Goal: Navigation & Orientation: Find specific page/section

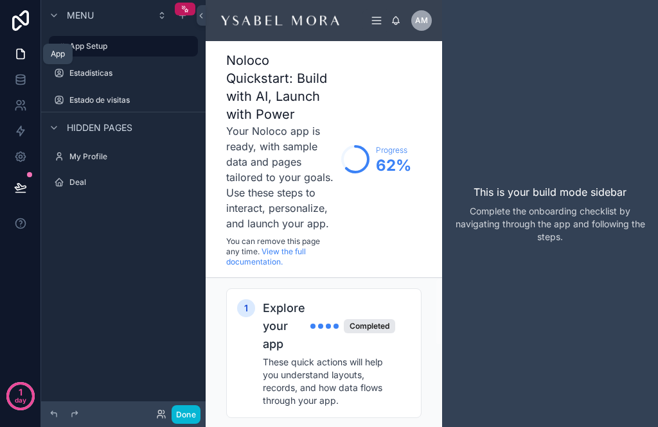
click at [28, 53] on link at bounding box center [20, 54] width 40 height 26
click at [560, 102] on div "This is your build mode sidebar Complete the onboarding checklist by navigating…" at bounding box center [550, 213] width 216 height 427
click at [326, 227] on h3 "Your Noloco app is ready, with sample data and pages tailored to your goals. Us…" at bounding box center [280, 177] width 109 height 108
click at [137, 245] on div "Menu App Setup Estadísticas Estado de visitas Hidden pages My Profile Deal" at bounding box center [123, 206] width 164 height 412
click at [22, 58] on icon at bounding box center [21, 54] width 8 height 10
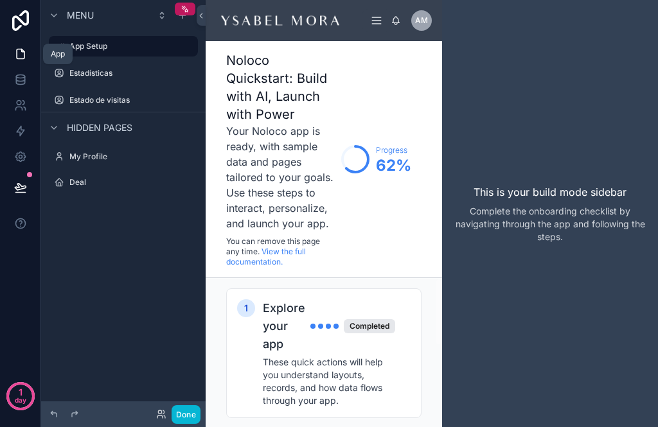
click at [62, 47] on div "App" at bounding box center [58, 54] width 30 height 21
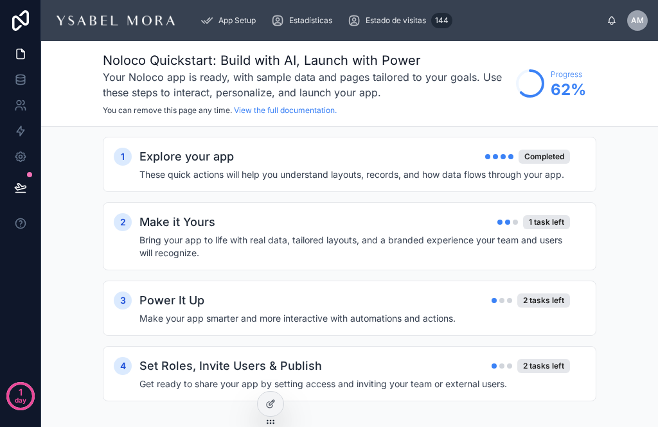
click at [325, 16] on span "Estadísticas" at bounding box center [310, 20] width 43 height 10
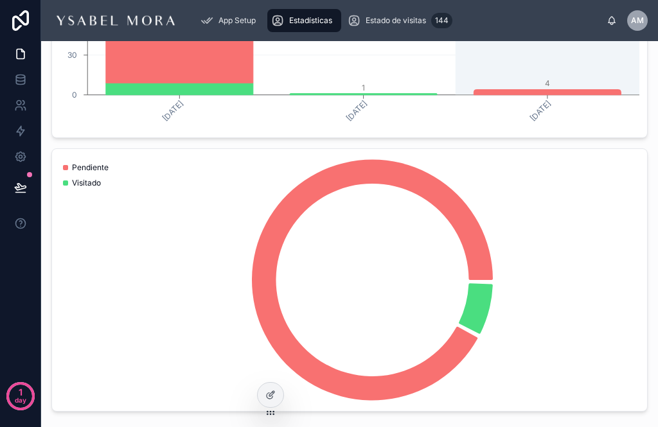
click at [411, 18] on span "Estado de visitas" at bounding box center [395, 20] width 60 height 10
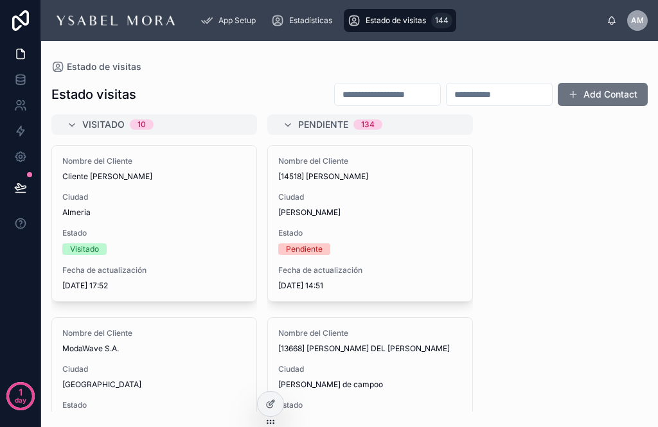
click at [414, 225] on div "Nombre del Cliente [14518] [PERSON_NAME] Ciudad [PERSON_NAME] Estado Pendiente …" at bounding box center [370, 223] width 204 height 155
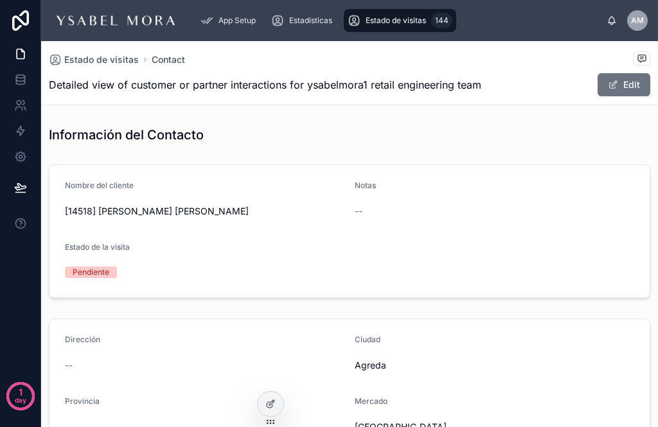
click at [109, 60] on span "Estado de visitas" at bounding box center [101, 59] width 75 height 13
